Goal: Task Accomplishment & Management: Complete application form

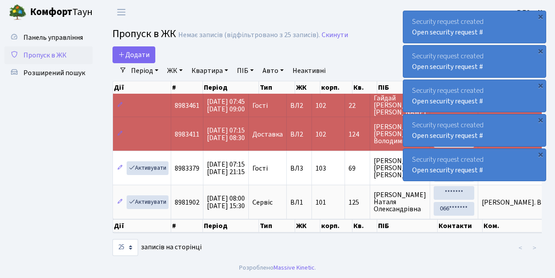
select select "25"
click at [55, 54] on span "Пропуск в ЖК" at bounding box center [44, 55] width 43 height 10
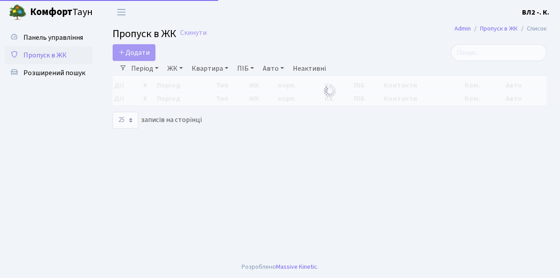
select select "25"
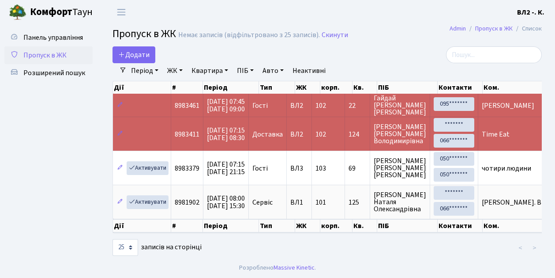
click at [49, 56] on span "Пропуск в ЖК" at bounding box center [44, 55] width 43 height 10
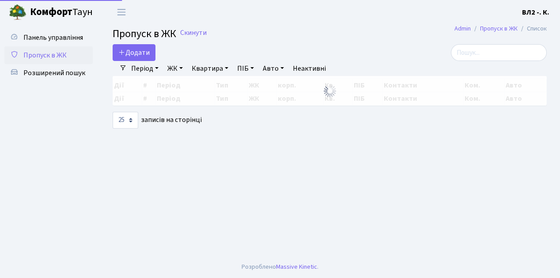
select select "25"
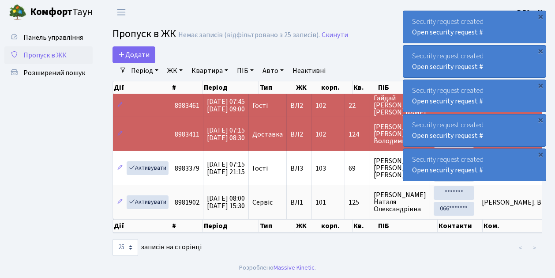
click at [43, 58] on span "Пропуск в ЖК" at bounding box center [44, 55] width 43 height 10
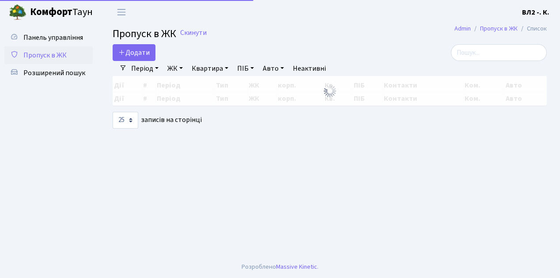
select select "25"
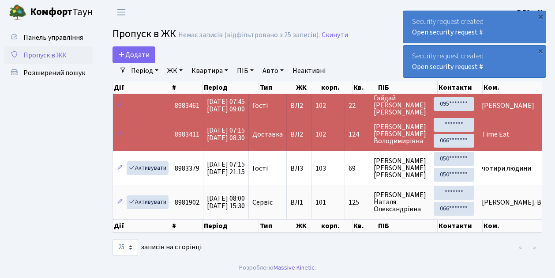
click at [56, 54] on span "Пропуск в ЖК" at bounding box center [44, 55] width 43 height 10
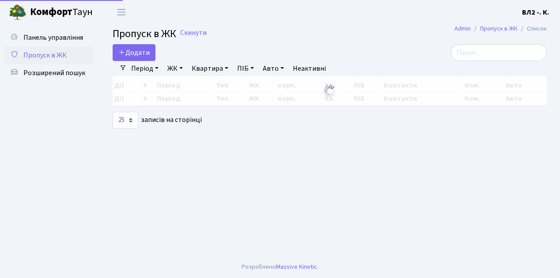
select select "25"
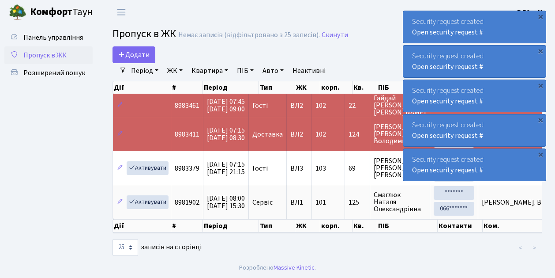
click at [56, 53] on span "Пропуск в ЖК" at bounding box center [44, 55] width 43 height 10
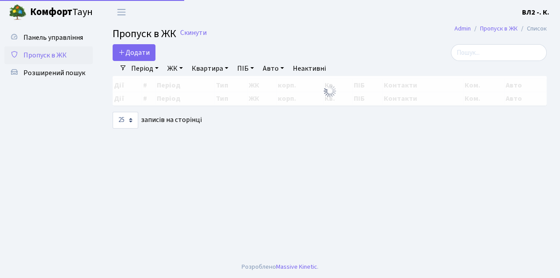
select select "25"
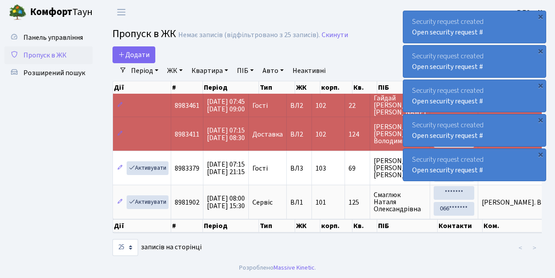
click at [56, 58] on span "Пропуск в ЖК" at bounding box center [44, 55] width 43 height 10
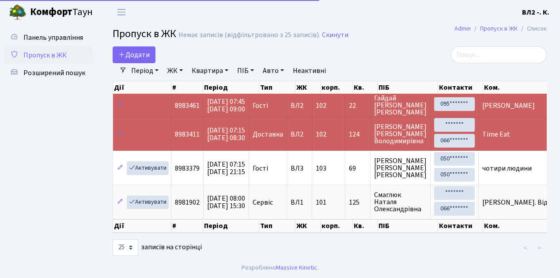
select select "25"
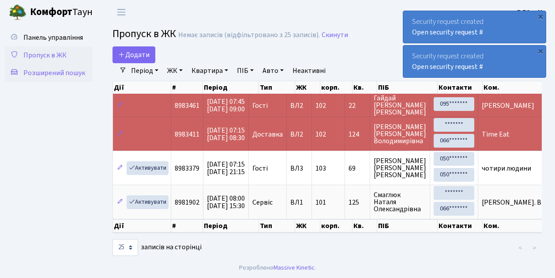
click at [53, 74] on span "Розширений пошук" at bounding box center [54, 73] width 62 height 10
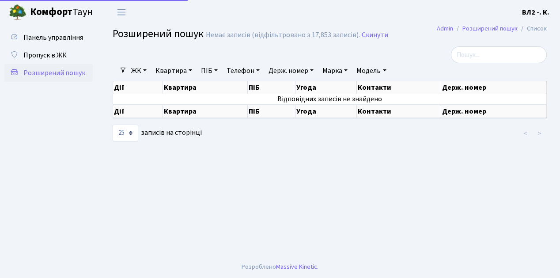
select select "25"
click at [168, 70] on link "Квартира" at bounding box center [174, 70] width 44 height 15
type input "83"
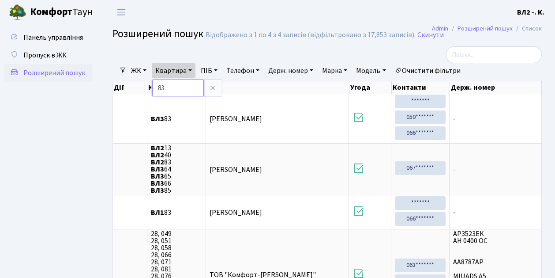
scroll to position [29, 0]
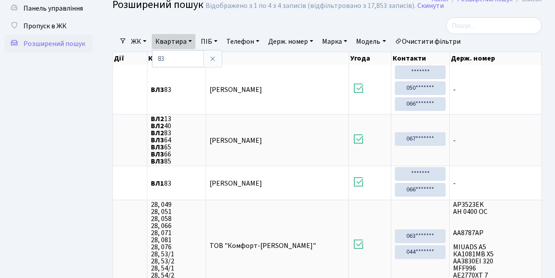
click at [72, 132] on ul "Панель управління Пропуск в ЖК Розширений пошук" at bounding box center [48, 162] width 88 height 324
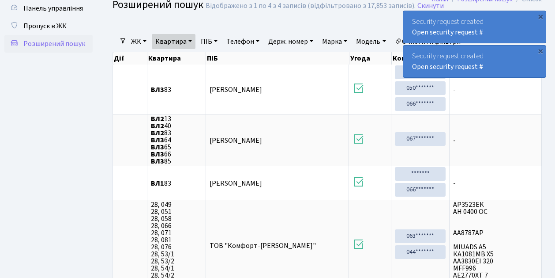
click at [52, 46] on span "Розширений пошук" at bounding box center [54, 44] width 62 height 10
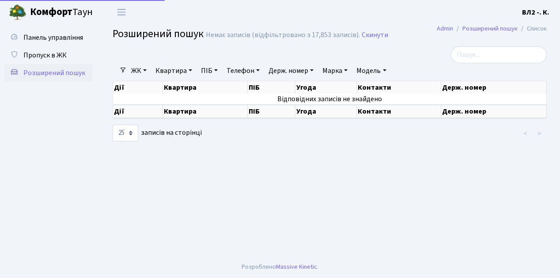
select select "25"
click at [47, 33] on span "Панель управління" at bounding box center [53, 38] width 60 height 10
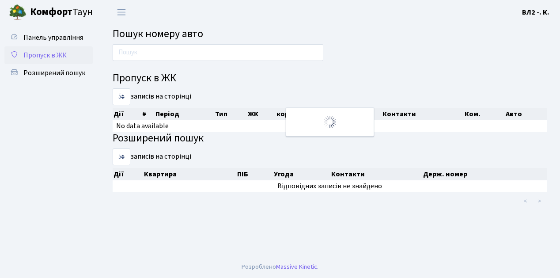
click at [50, 55] on span "Пропуск в ЖК" at bounding box center [44, 55] width 43 height 10
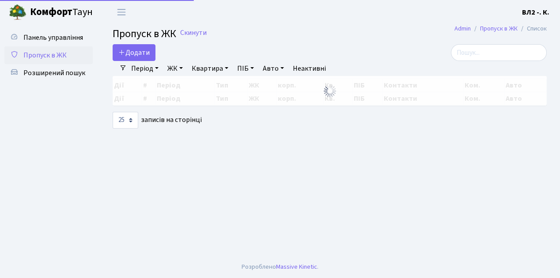
select select "25"
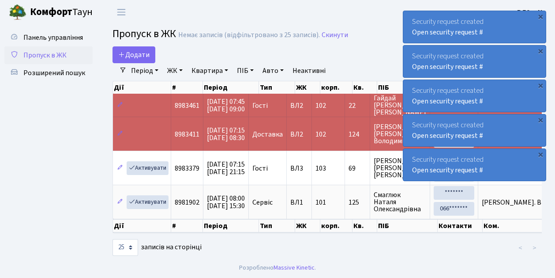
click at [49, 53] on span "Пропуск в ЖК" at bounding box center [44, 55] width 43 height 10
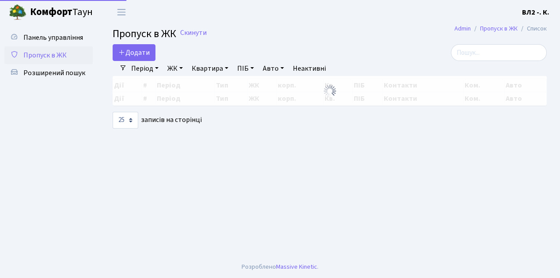
select select "25"
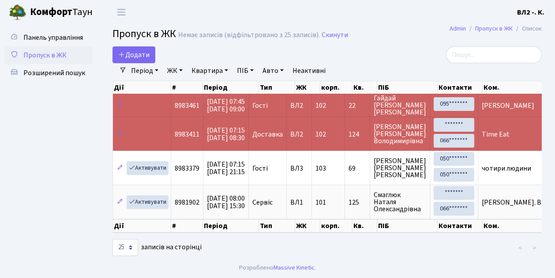
click at [45, 54] on span "Пропуск в ЖК" at bounding box center [44, 55] width 43 height 10
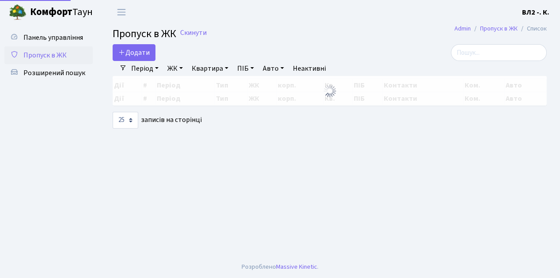
select select "25"
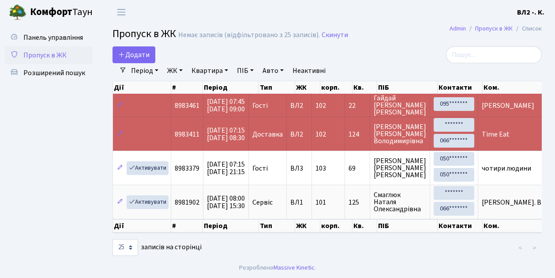
click at [47, 55] on span "Пропуск в ЖК" at bounding box center [44, 55] width 43 height 10
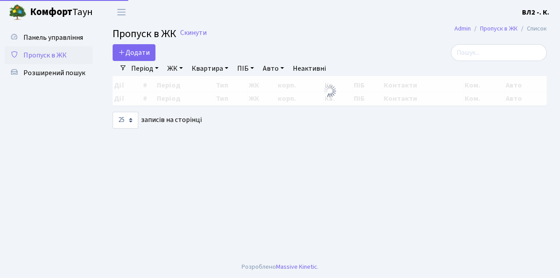
select select "25"
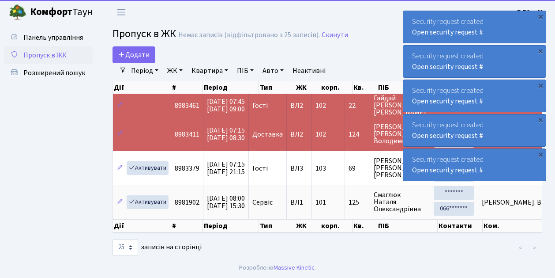
click at [56, 58] on span "Пропуск в ЖК" at bounding box center [44, 55] width 43 height 10
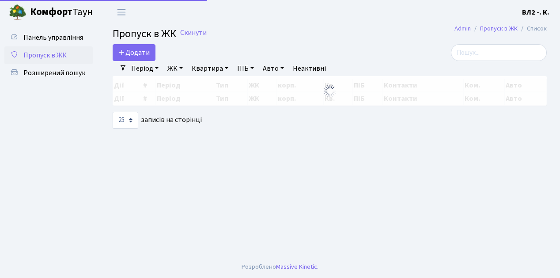
select select "25"
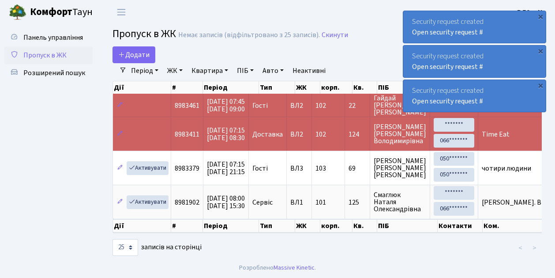
click at [55, 56] on span "Пропуск в ЖК" at bounding box center [44, 55] width 43 height 10
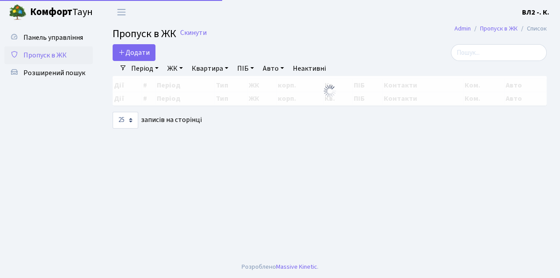
select select "25"
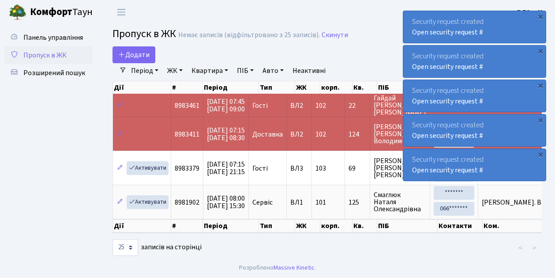
click at [56, 56] on span "Пропуск в ЖК" at bounding box center [44, 55] width 43 height 10
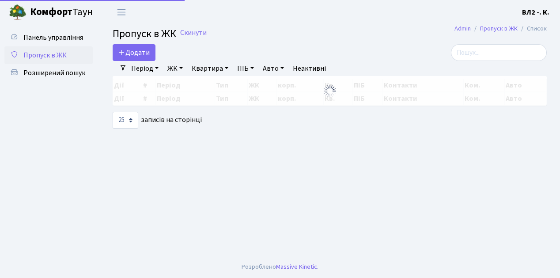
select select "25"
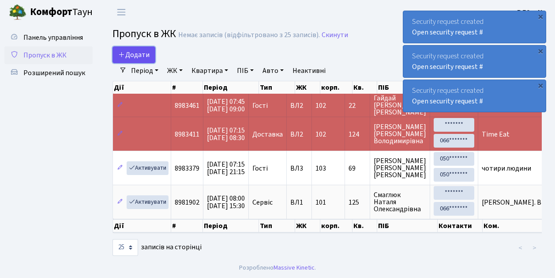
click at [139, 58] on span "Додати" at bounding box center [133, 55] width 31 height 10
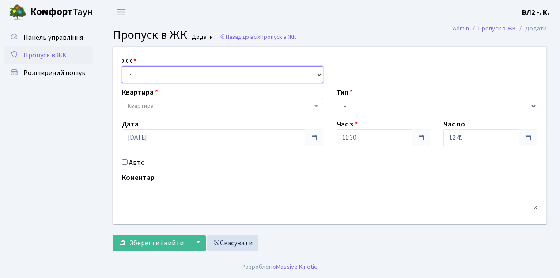
click at [140, 75] on select "- [STREET_ADDRESS][PERSON_NAME]" at bounding box center [222, 74] width 201 height 17
select select "317"
click at [122, 66] on select "- [STREET_ADDRESS][PERSON_NAME]" at bounding box center [222, 74] width 201 height 17
select select
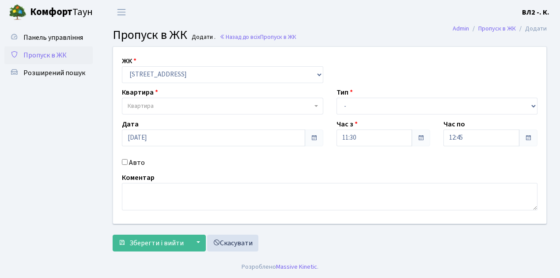
click at [141, 104] on span "Квартира" at bounding box center [141, 106] width 26 height 9
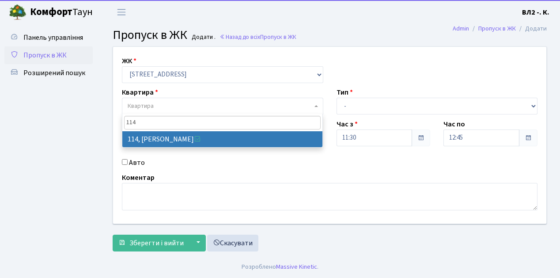
type input "114"
select select "38278"
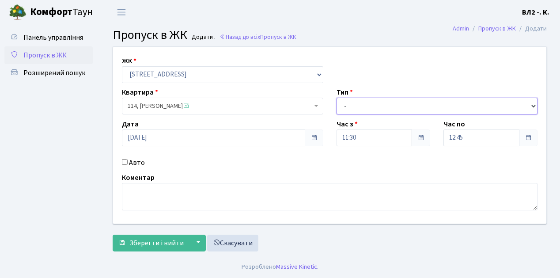
click at [365, 104] on select "- Доставка Таксі Гості Сервіс" at bounding box center [436, 106] width 201 height 17
select select "1"
click at [336, 98] on select "- Доставка Таксі Гості Сервіс" at bounding box center [436, 106] width 201 height 17
click at [155, 211] on div "ЖК - [STREET_ADDRESS][PERSON_NAME] Квартира 114, [PERSON_NAME] <span class='la …" at bounding box center [329, 135] width 446 height 177
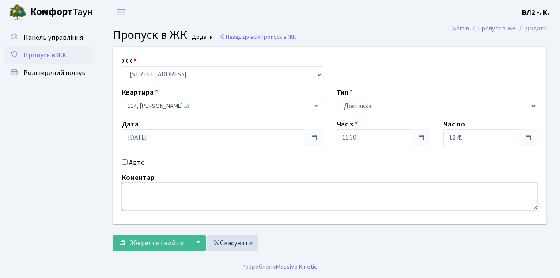
click at [159, 194] on textarea at bounding box center [329, 196] width 415 height 27
click at [149, 192] on textarea "ПдщмщGlovo" at bounding box center [329, 196] width 415 height 27
type textarea "Glovo"
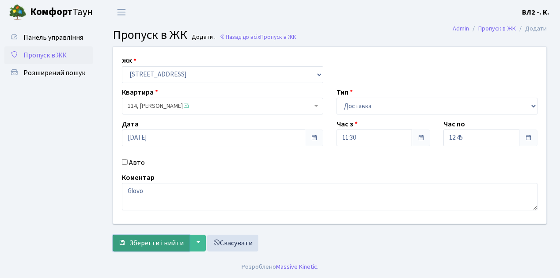
click at [157, 240] on span "Зберегти і вийти" at bounding box center [156, 243] width 54 height 10
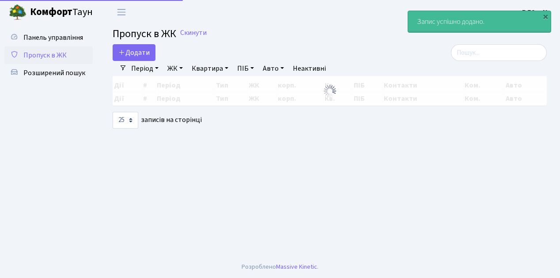
select select "25"
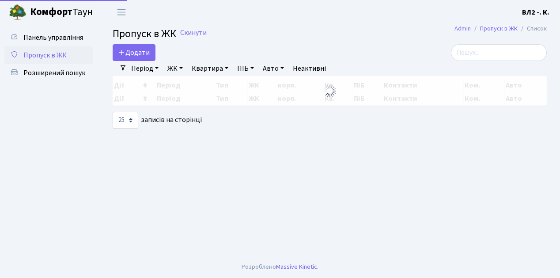
select select "25"
